Goal: Transaction & Acquisition: Subscribe to service/newsletter

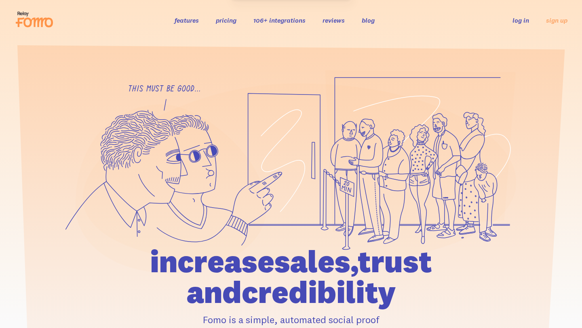
click at [193, 21] on link "features" at bounding box center [187, 20] width 24 height 8
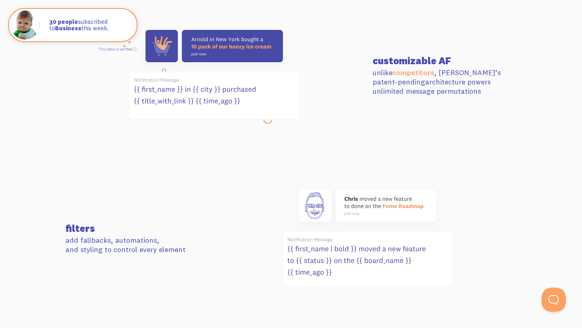
scroll to position [334, 0]
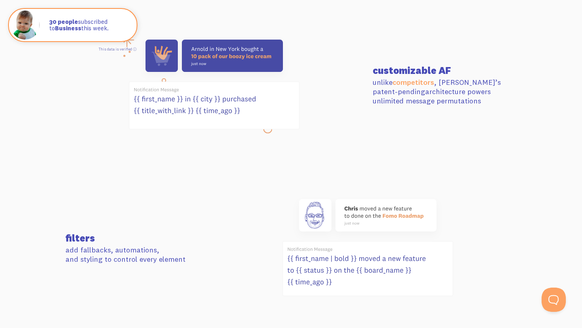
click at [246, 58] on use at bounding box center [214, 56] width 137 height 32
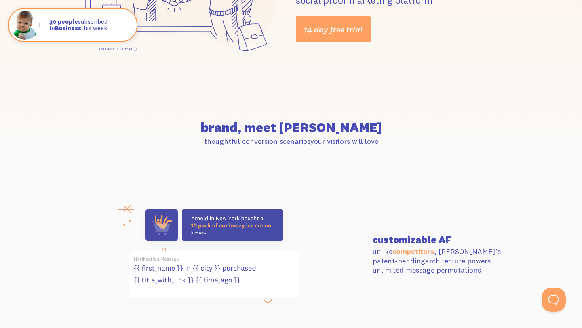
scroll to position [0, 0]
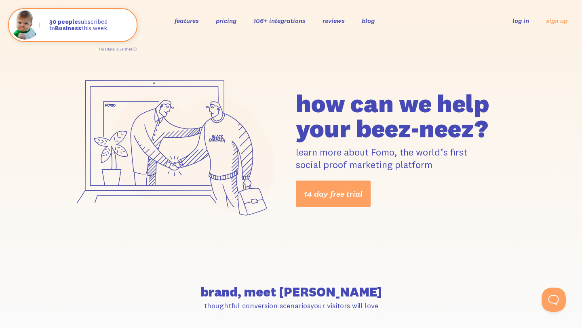
click at [263, 17] on link "106+ integrations" at bounding box center [279, 21] width 52 height 8
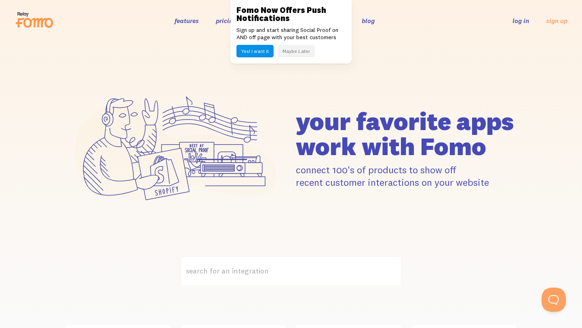
click at [288, 53] on button "Maybe Later" at bounding box center [296, 51] width 37 height 13
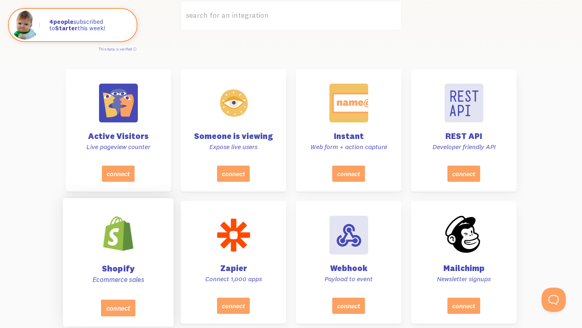
scroll to position [259, 0]
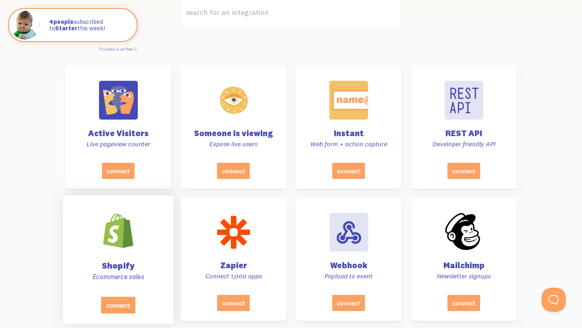
click at [138, 239] on div at bounding box center [118, 231] width 41 height 41
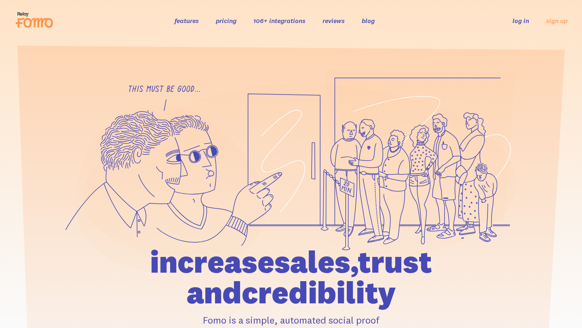
scroll to position [0, 0]
